Goal: Task Accomplishment & Management: Manage account settings

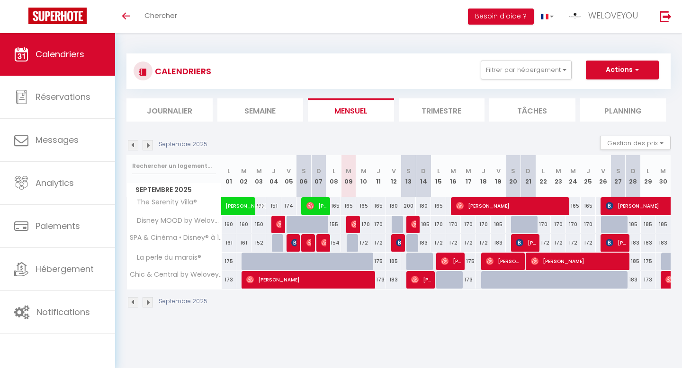
click at [347, 205] on div "165" at bounding box center [348, 206] width 15 height 18
type input "165"
type input "[DATE] Septembre 2025"
type input "Mer 10 Septembre 2025"
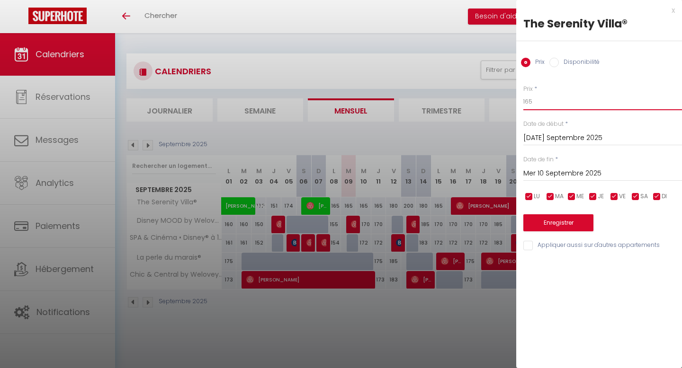
click at [548, 106] on input "165" at bounding box center [602, 101] width 159 height 17
type input "160"
click at [576, 224] on button "Enregistrer" at bounding box center [558, 222] width 70 height 17
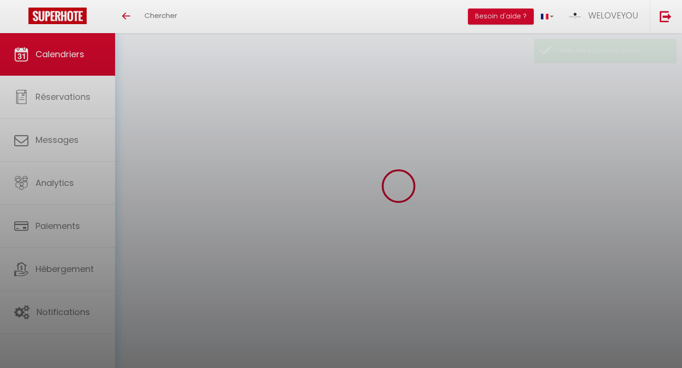
select select
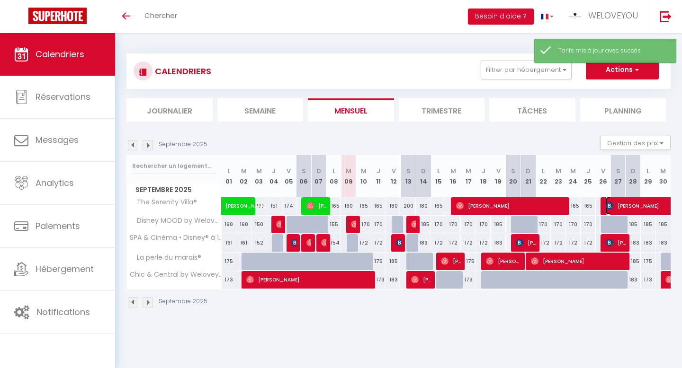
click at [627, 202] on span "[PERSON_NAME]" at bounding box center [692, 206] width 174 height 18
select select "OK"
select select "KO"
select select "0"
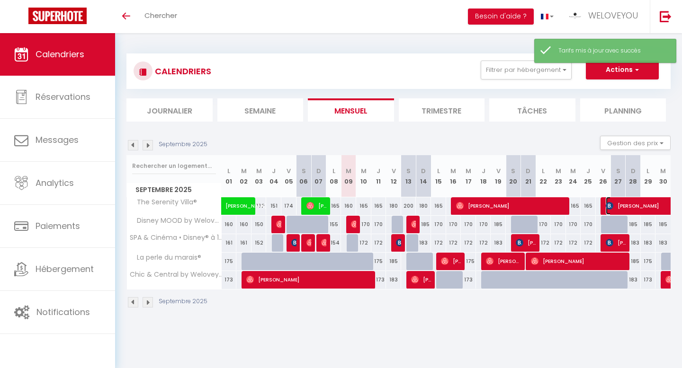
select select "1"
select select
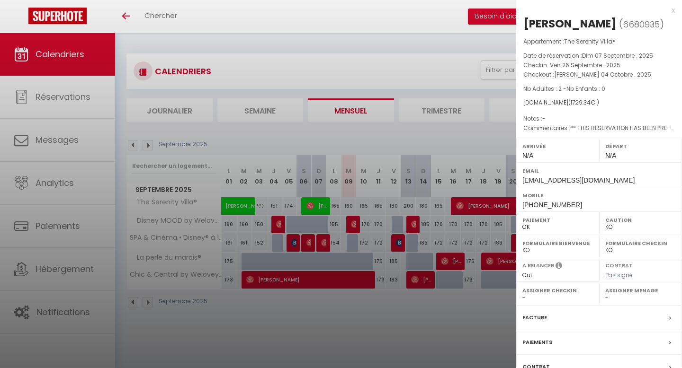
click at [476, 194] on div at bounding box center [341, 184] width 682 height 368
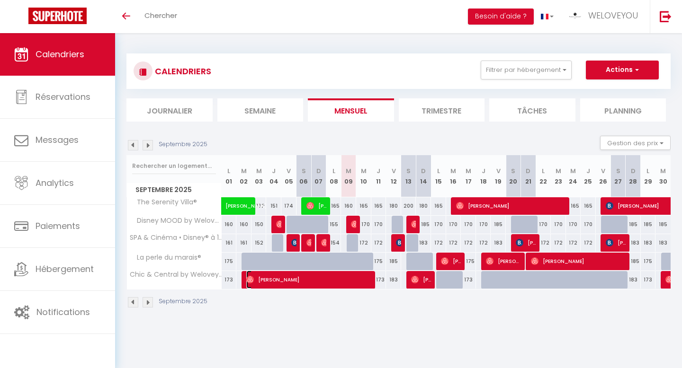
click at [332, 283] on span "[PERSON_NAME]" at bounding box center [309, 280] width 126 height 18
select select "OK"
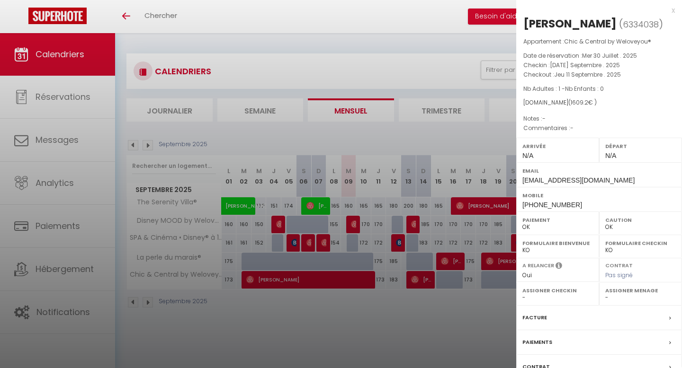
click at [416, 277] on div at bounding box center [341, 184] width 682 height 368
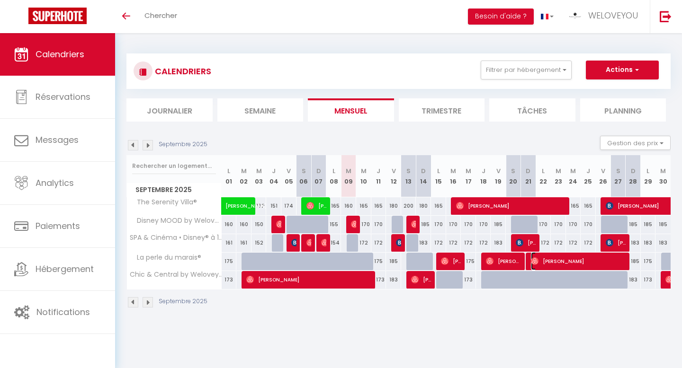
click at [565, 264] on span "[PERSON_NAME]" at bounding box center [579, 261] width 96 height 18
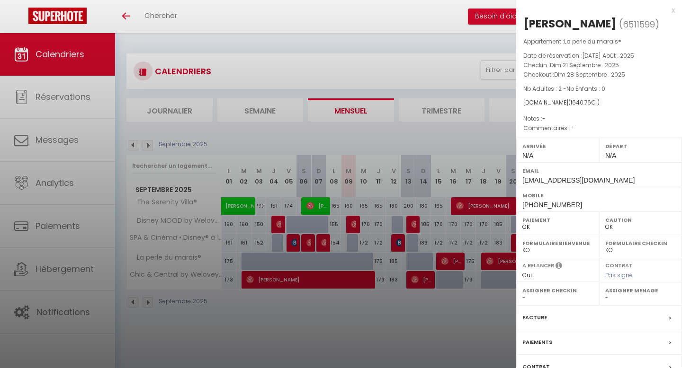
click at [479, 283] on div at bounding box center [341, 184] width 682 height 368
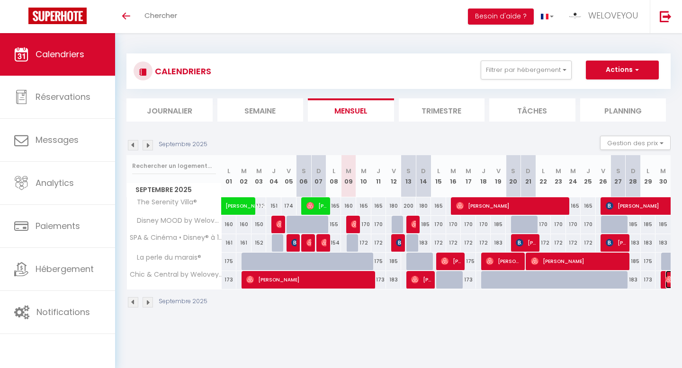
click at [665, 277] on img at bounding box center [669, 280] width 8 height 8
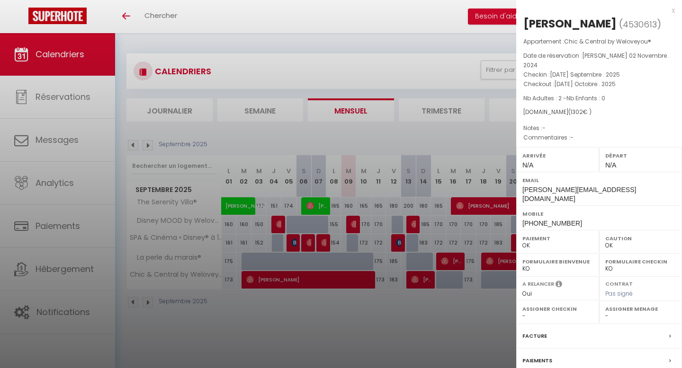
click at [466, 301] on div at bounding box center [341, 184] width 682 height 368
